Goal: Communication & Community: Answer question/provide support

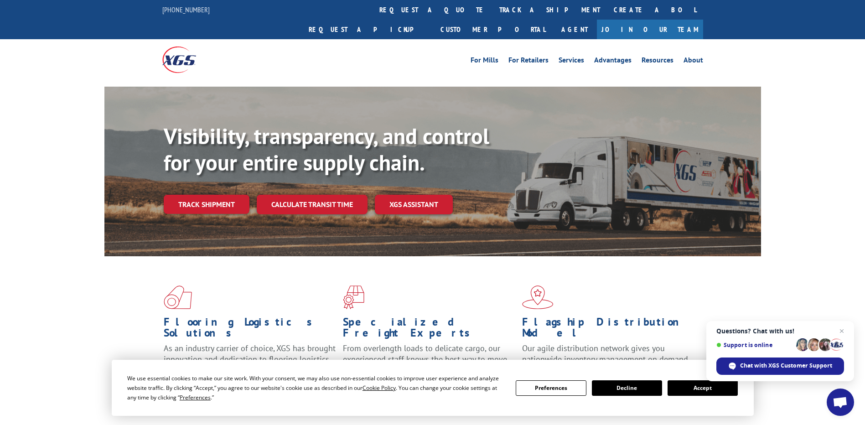
click at [706, 387] on button "Accept" at bounding box center [703, 388] width 70 height 16
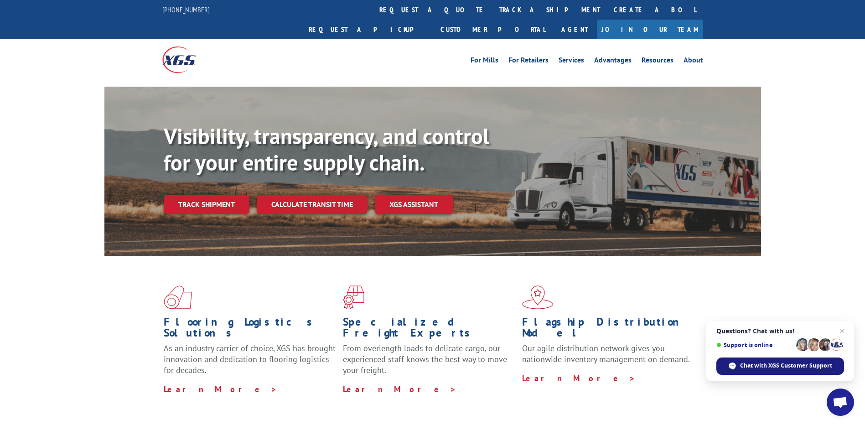
click at [773, 366] on span "Chat with XGS Customer Support" at bounding box center [786, 366] width 92 height 8
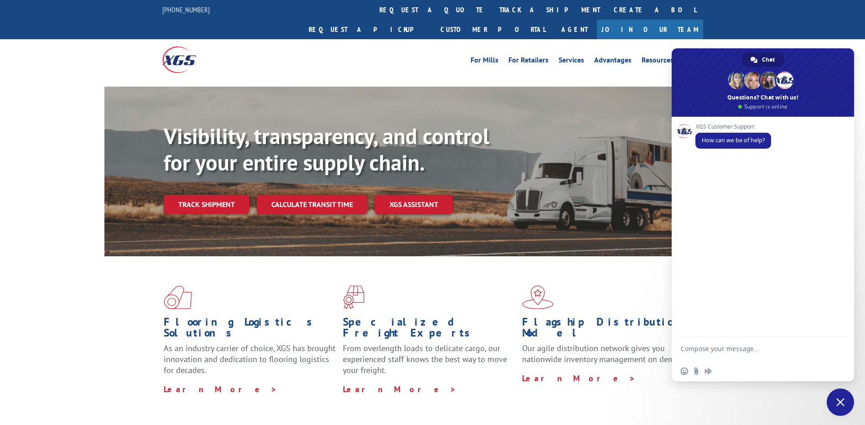
click at [748, 346] on textarea "Compose your message..." at bounding box center [753, 353] width 144 height 16
click at [711, 349] on textarea "Compose your message..." at bounding box center [753, 353] width 144 height 16
paste textarea "Please let me know the status of the pickup number"
click at [799, 348] on textarea "Please let me know the status of the pickup number" at bounding box center [753, 353] width 144 height 16
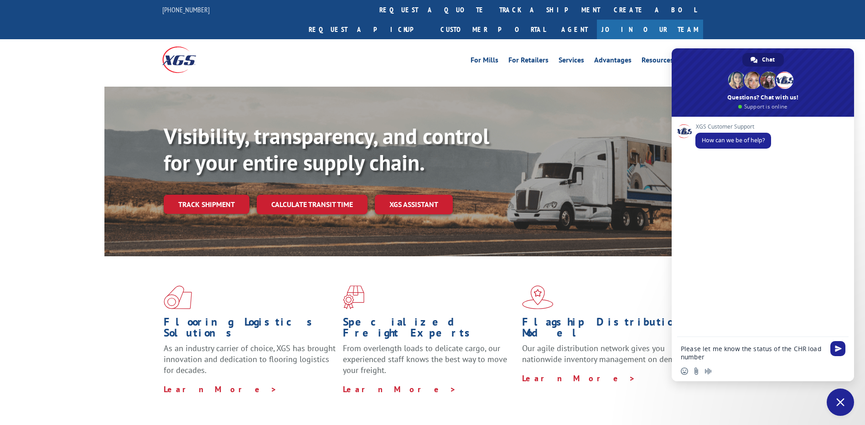
click at [706, 358] on textarea "Please let me know the status of the CHR load number" at bounding box center [753, 353] width 144 height 16
click at [729, 358] on textarea "Please let me know the status of the CHR load numbers" at bounding box center [753, 353] width 144 height 16
paste textarea "531549789"
click at [758, 357] on textarea "Please let me know the status of the CHR load numbers 531549789," at bounding box center [753, 353] width 144 height 16
paste textarea "531534173"
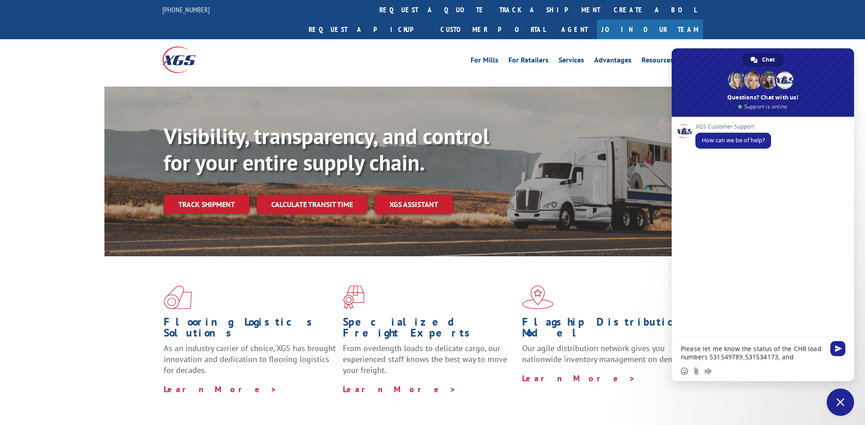
click at [806, 360] on textarea "Please let me know the status of the CHR load numbers 531549789,531534173, and" at bounding box center [753, 353] width 144 height 16
paste textarea "531235965"
click at [791, 350] on textarea "Please let me know the status of the CHR load numbers 531549789,531534173, and5…" at bounding box center [753, 349] width 144 height 25
click at [743, 358] on textarea "Please let me know the status of the CHR load numbers 531549789,531534173, and …" at bounding box center [753, 349] width 144 height 25
type textarea "Please let me know the status of the CHR load numbers 531549789,531534173, and …"
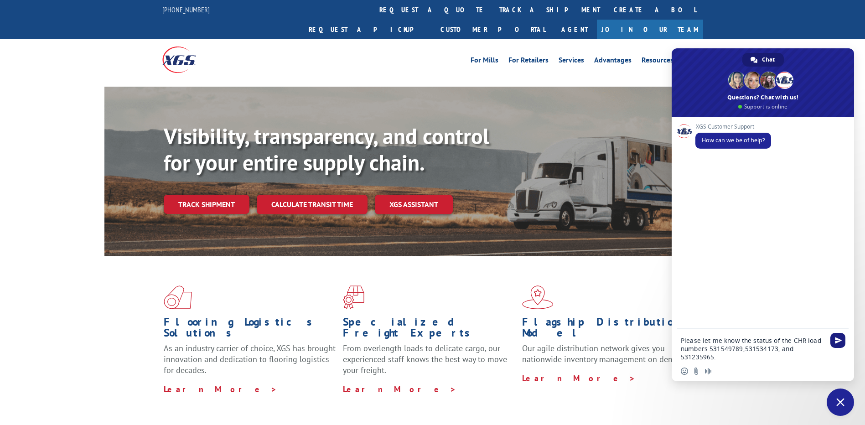
click at [838, 336] on span "Send" at bounding box center [837, 340] width 15 height 15
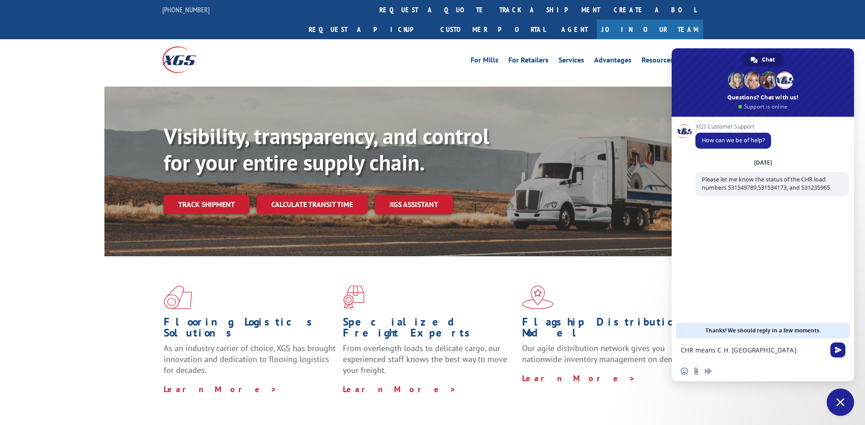
type textarea "CHR means [PERSON_NAME]"
click at [738, 348] on textarea "Compose your message..." at bounding box center [753, 350] width 144 height 8
type textarea "[PERSON_NAME]"
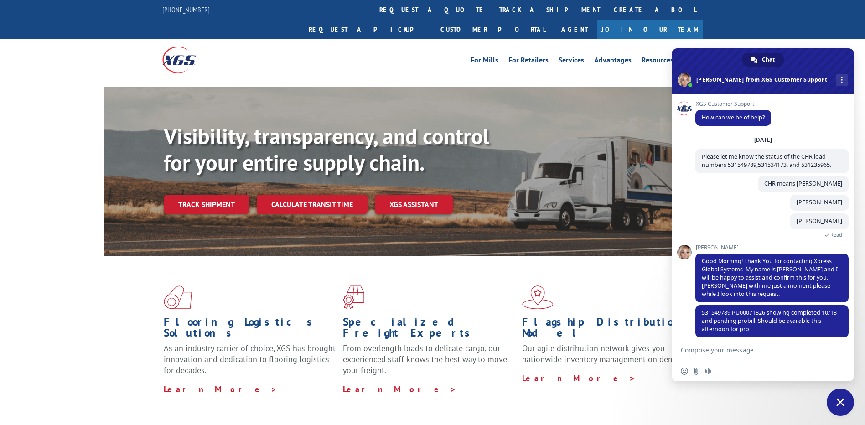
scroll to position [63, 0]
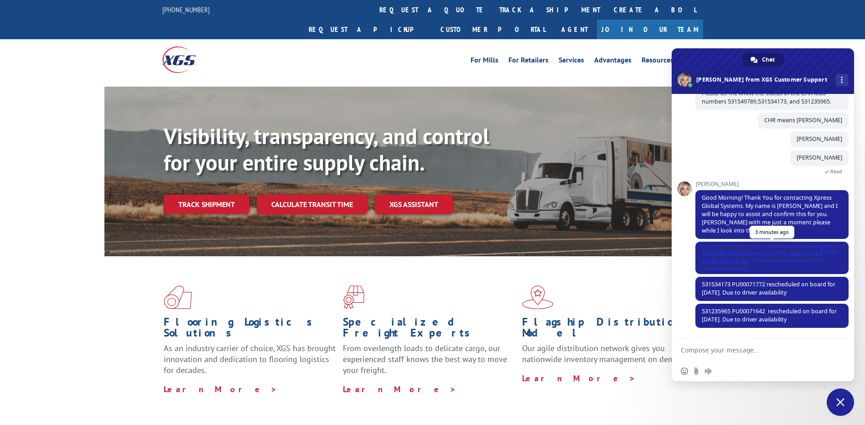
drag, startPoint x: 765, startPoint y: 266, endPoint x: 700, endPoint y: 250, distance: 66.7
click at [700, 250] on span "531549789 PU00071826 showing completed 10/13 and pending probill. Should be ava…" at bounding box center [771, 258] width 153 height 32
copy span "531549789 PU00071826 showing completed 10/13 and pending probill. Should be ava…"
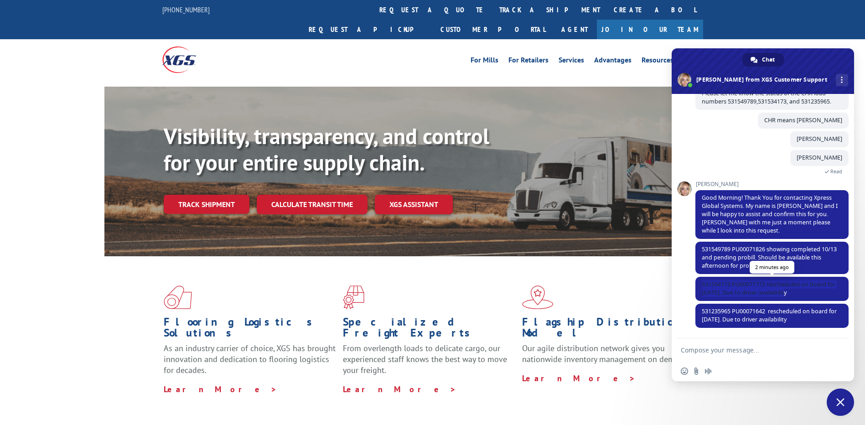
drag, startPoint x: 797, startPoint y: 293, endPoint x: 702, endPoint y: 281, distance: 96.0
click at [702, 281] on span "531534173 PU00071772 rescheduled on board for [DATE]. Due to driver availability" at bounding box center [771, 289] width 153 height 24
copy span "531534173 PU00071772 rescheduled on board for [DATE]. Due to driver availability"
drag, startPoint x: 792, startPoint y: 321, endPoint x: 693, endPoint y: 308, distance: 99.7
click at [693, 308] on div "XGS Customer Support How can we be of help? [DATE] Please let me know the statu…" at bounding box center [763, 216] width 182 height 244
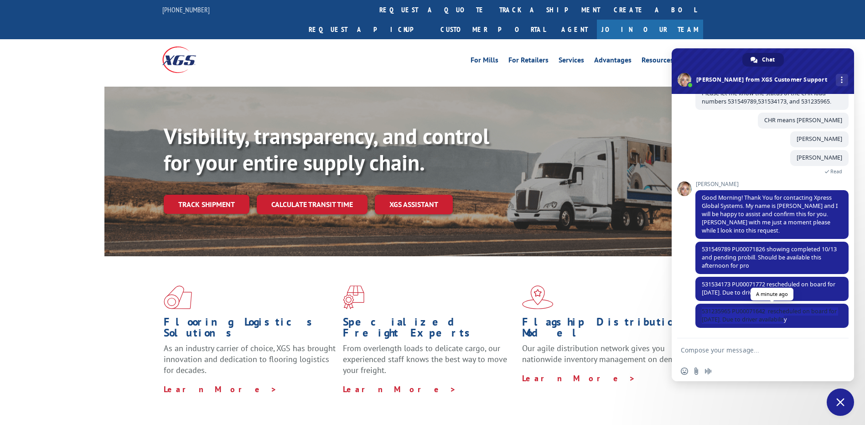
drag, startPoint x: 795, startPoint y: 319, endPoint x: 702, endPoint y: 309, distance: 93.6
click at [702, 309] on span "531235965 PU00071642 rescheduled on board for [DATE]. Due to driver availability" at bounding box center [771, 316] width 153 height 24
copy span "531235965 PU00071642 rescheduled on board for [DATE]. Due to driver availability"
click at [721, 347] on textarea "Compose your message..." at bounding box center [753, 350] width 144 height 8
click at [732, 348] on textarea "Compose your message..." at bounding box center [753, 350] width 144 height 8
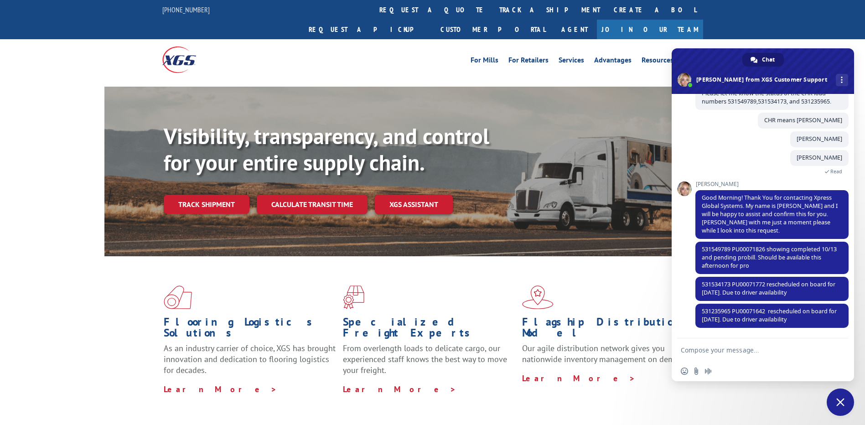
click at [736, 350] on textarea "Compose your message..." at bounding box center [753, 350] width 144 height 8
paste textarea "Thank you for your update. Have a great day!"
drag, startPoint x: 817, startPoint y: 348, endPoint x: 670, endPoint y: 351, distance: 147.3
click at [784, 315] on span "531235965 PU00071642 rescheduled on board for [DATE]. Due to driver availability" at bounding box center [769, 315] width 135 height 16
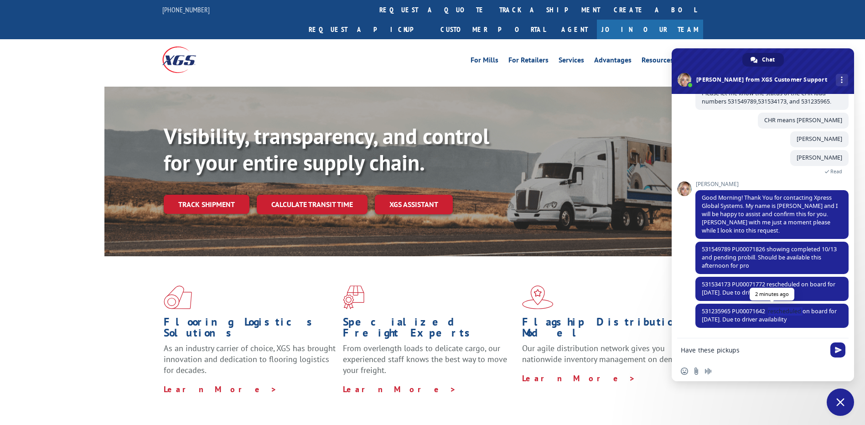
click at [784, 315] on span "531235965 PU00071642 rescheduled on board for [DATE]. Due to driver availability" at bounding box center [769, 315] width 135 height 16
copy span "rescheduled"
click at [756, 351] on textarea "Have these pickups" at bounding box center [753, 350] width 144 height 8
paste textarea "rescheduled"
click at [786, 349] on textarea "Have these pickups rescheduled" at bounding box center [753, 350] width 144 height 8
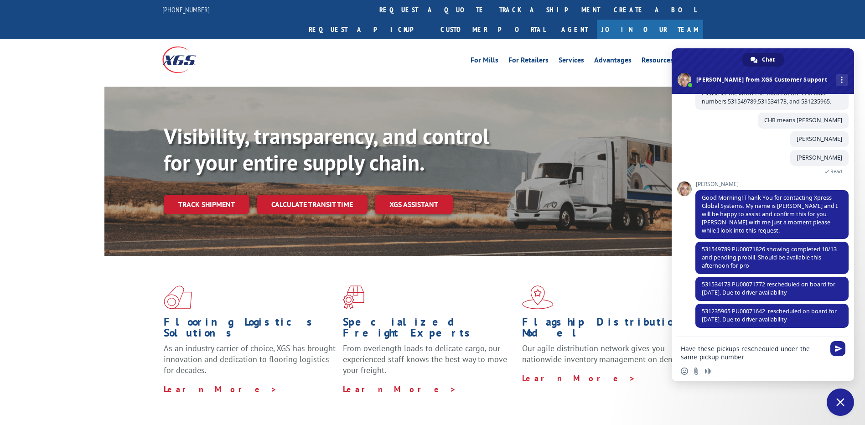
type textarea "Have these pickups rescheduled under the same pickup number?"
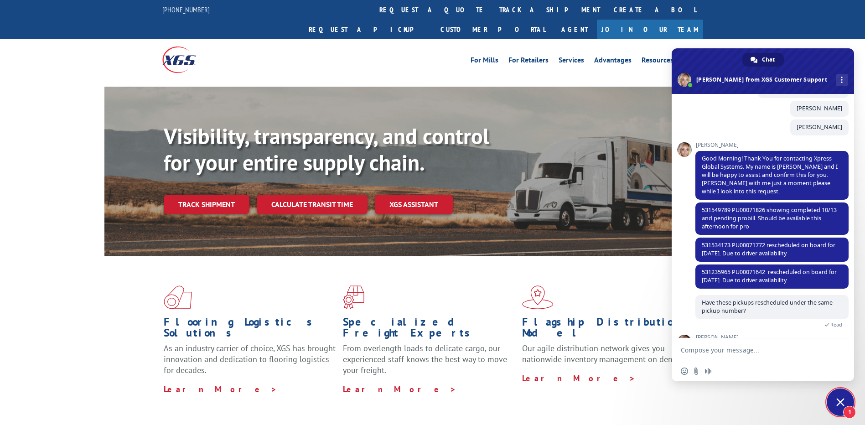
scroll to position [125, 0]
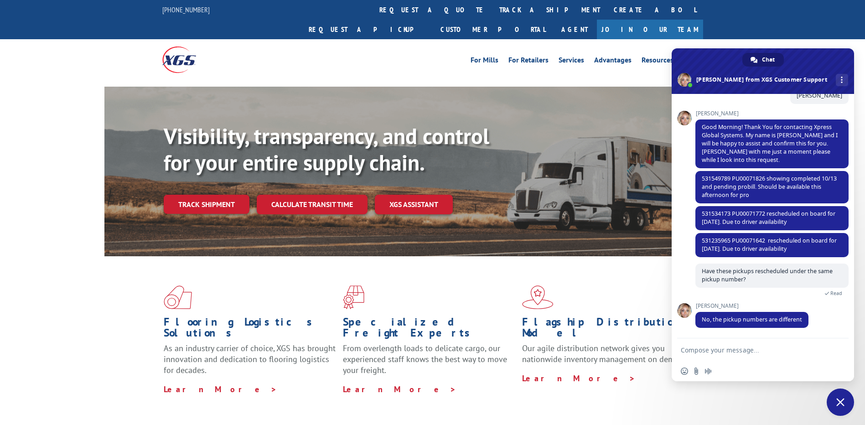
click at [735, 349] on textarea "Compose your message..." at bounding box center [753, 350] width 144 height 8
drag, startPoint x: 723, startPoint y: 321, endPoint x: 769, endPoint y: 319, distance: 45.6
click at [769, 319] on span "No, the pickup numbers are different" at bounding box center [752, 320] width 100 height 8
copy span "pickup numbers"
click at [741, 348] on textarea "pls share the new" at bounding box center [753, 350] width 144 height 8
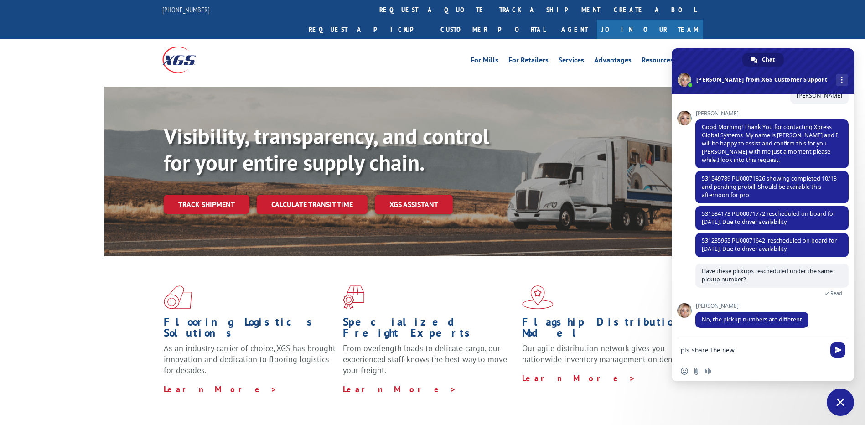
paste textarea "pickup numbers"
type textarea "pls share the new pickup numbers for"
drag, startPoint x: 703, startPoint y: 214, endPoint x: 732, endPoint y: 214, distance: 29.6
click at [732, 214] on span "531534173 PU00071772 rescheduled on board for [DATE]. Due to driver availability" at bounding box center [769, 218] width 134 height 16
copy span "531534173"
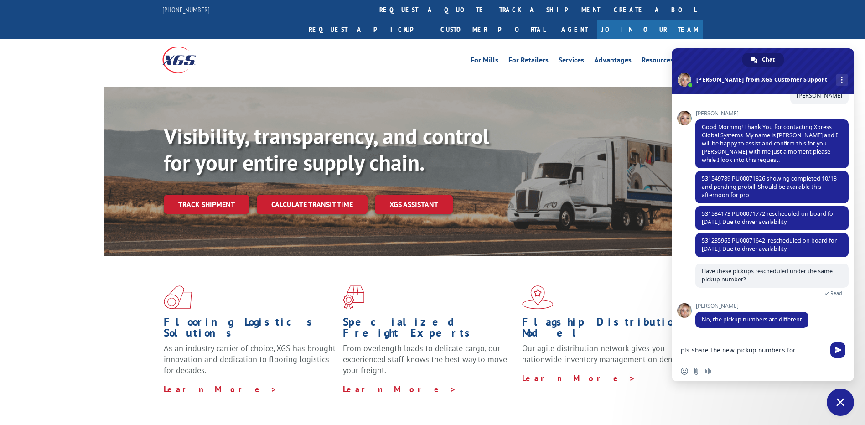
drag, startPoint x: 800, startPoint y: 349, endPoint x: 656, endPoint y: 353, distance: 143.7
drag, startPoint x: 731, startPoint y: 180, endPoint x: 704, endPoint y: 180, distance: 27.4
click at [704, 180] on span "531549789 PU00071826 showing completed 10/13 and pending probill. Should be ava…" at bounding box center [769, 187] width 135 height 24
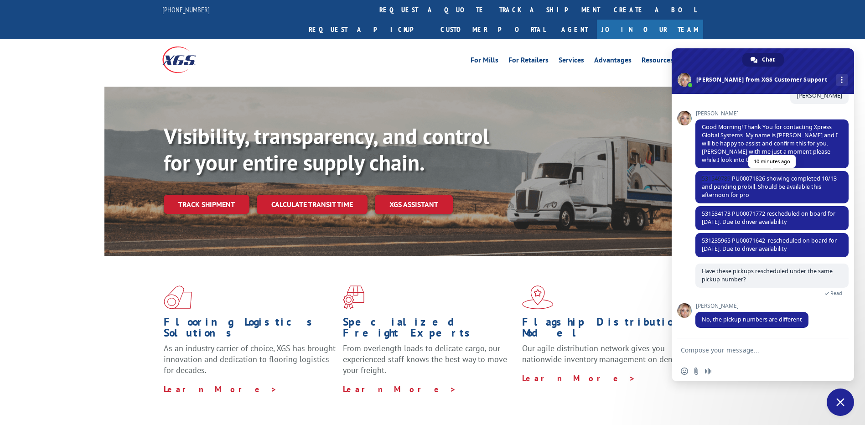
drag, startPoint x: 731, startPoint y: 178, endPoint x: 701, endPoint y: 178, distance: 29.2
click at [701, 178] on span "531549789 PU00071826 showing completed 10/13 and pending probill. Should be ava…" at bounding box center [771, 187] width 153 height 32
copy span "531549789"
click at [728, 348] on textarea "Compose your message..." at bounding box center [753, 350] width 144 height 8
paste textarea "Thank you for your update. Have a great day!"
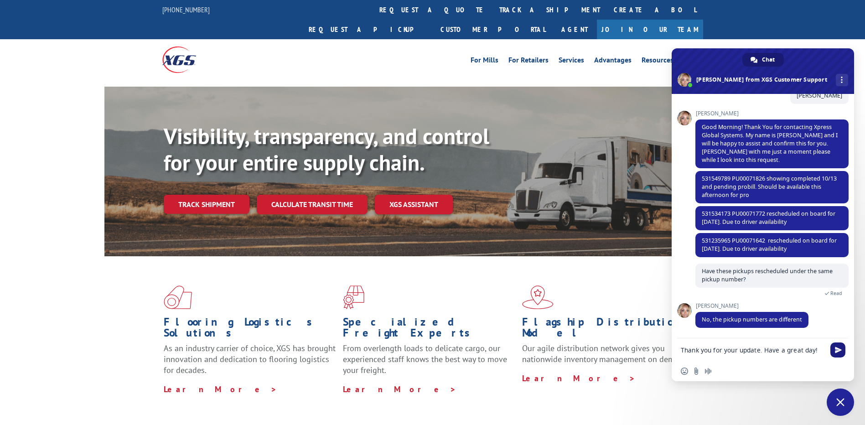
type textarea "Thank you for your update. Have a great day!"
click at [841, 350] on span "Send" at bounding box center [838, 350] width 7 height 7
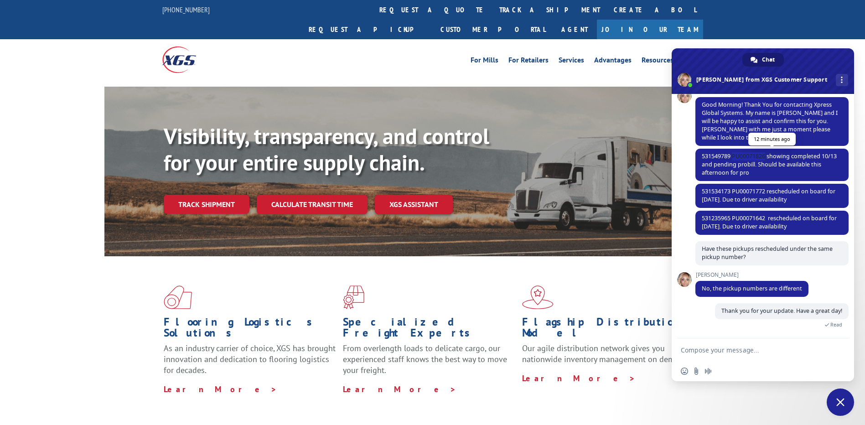
scroll to position [239, 0]
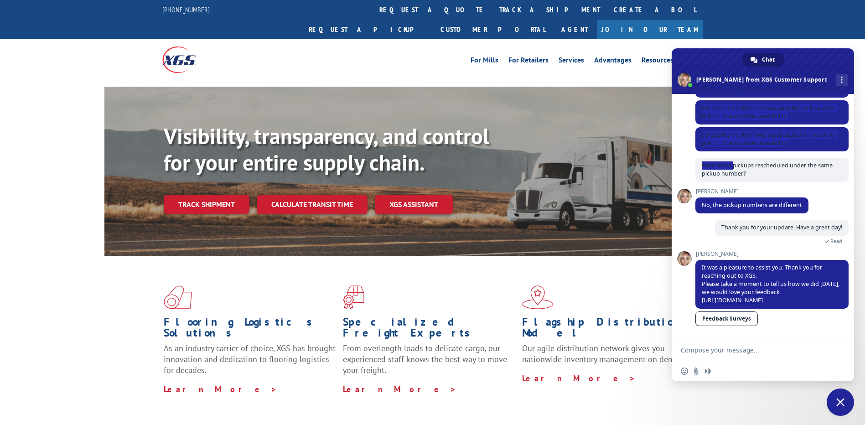
drag, startPoint x: 767, startPoint y: 155, endPoint x: 733, endPoint y: 157, distance: 33.4
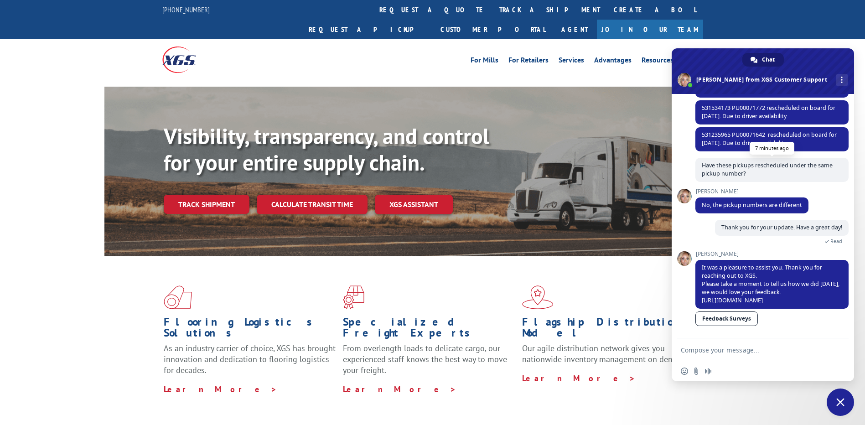
scroll to position [148, 0]
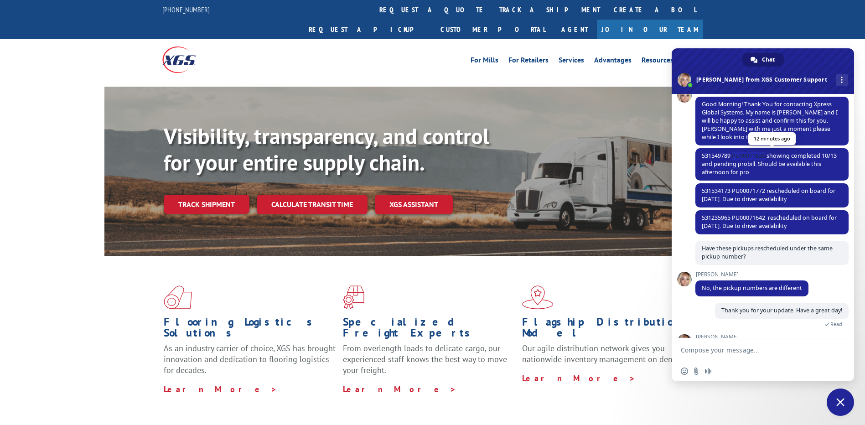
drag, startPoint x: 766, startPoint y: 155, endPoint x: 733, endPoint y: 157, distance: 33.4
click at [733, 157] on span "531549789 PU00071826 showing completed 10/13 and pending probill. Should be ava…" at bounding box center [769, 164] width 135 height 24
copy span "PU00071826"
drag, startPoint x: 768, startPoint y: 216, endPoint x: 736, endPoint y: 218, distance: 32.0
click at [736, 218] on span "531235965 PU00071642 rescheduled on board for [DATE]. Due to driver availability" at bounding box center [769, 222] width 135 height 16
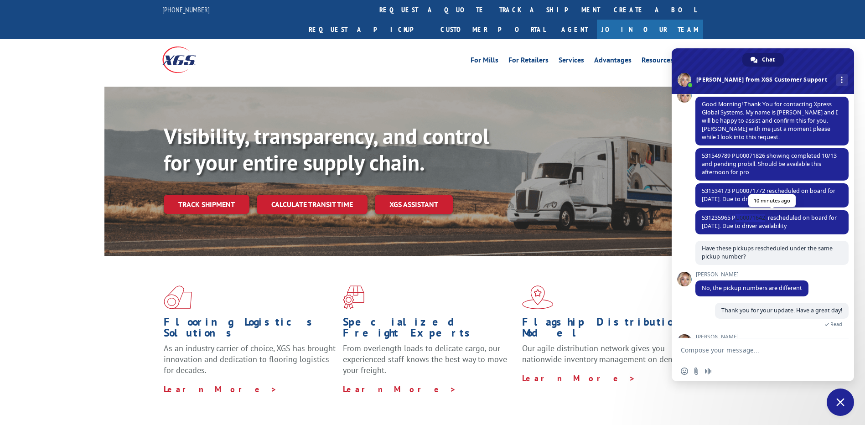
copy span "U00071642"
drag, startPoint x: 767, startPoint y: 189, endPoint x: 733, endPoint y: 192, distance: 33.4
click at [733, 192] on span "531534173 PU00071772 rescheduled on board for [DATE]. Due to driver availability" at bounding box center [769, 195] width 134 height 16
copy span "PU00071772"
drag, startPoint x: 795, startPoint y: 199, endPoint x: 730, endPoint y: 199, distance: 65.2
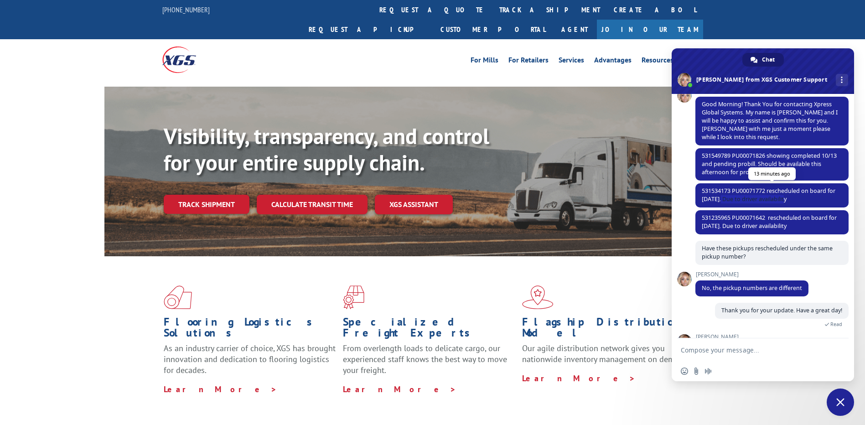
click at [730, 199] on span "531534173 PU00071772 rescheduled on board for [DATE]. Due to driver availability" at bounding box center [771, 195] width 153 height 24
